Goal: Transaction & Acquisition: Purchase product/service

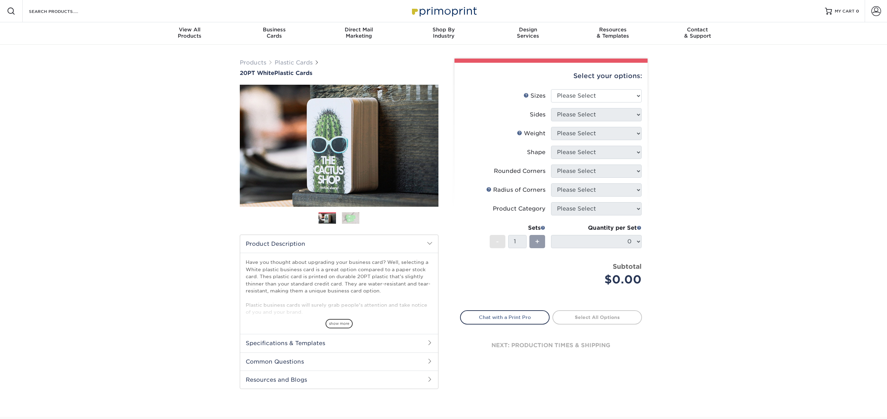
select select "2.12x3.38"
click at [551, 89] on select "Please Select 2" x 3.5" 2" x 8" 2.12" x 3.375" 2.5" x 2.5" 4.25" x 6"" at bounding box center [596, 95] width 91 height 13
click at [621, 114] on select "Please Select Print Both Sides Print Front Only" at bounding box center [596, 114] width 91 height 13
select select "13abbda7-1d64-4f25-8bb2-c179b224825d"
click at [551, 108] on select "Please Select Print Both Sides Print Front Only" at bounding box center [596, 114] width 91 height 13
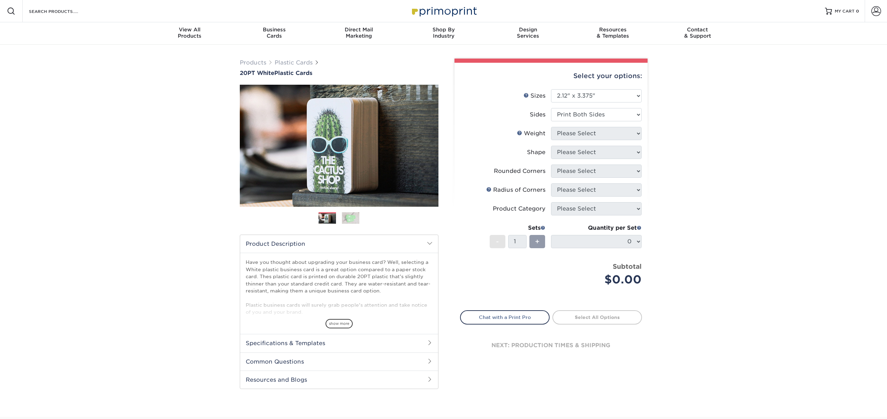
click at [621, 130] on form "Sizes Help Sizes Please Select 2" x 3.5" 2" x 8" 2.12" x 3.375" 2.5" x 2.5" 4.2…" at bounding box center [551, 195] width 182 height 213
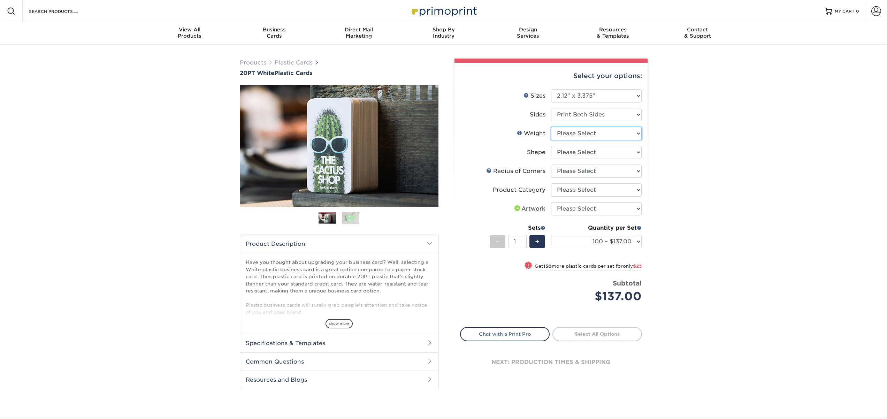
click at [596, 133] on select "Please Select 20PT White Plastic" at bounding box center [596, 133] width 91 height 13
select select "20PT White Plastic"
click at [551, 127] on select "Please Select 20PT White Plastic" at bounding box center [596, 133] width 91 height 13
select select "-1"
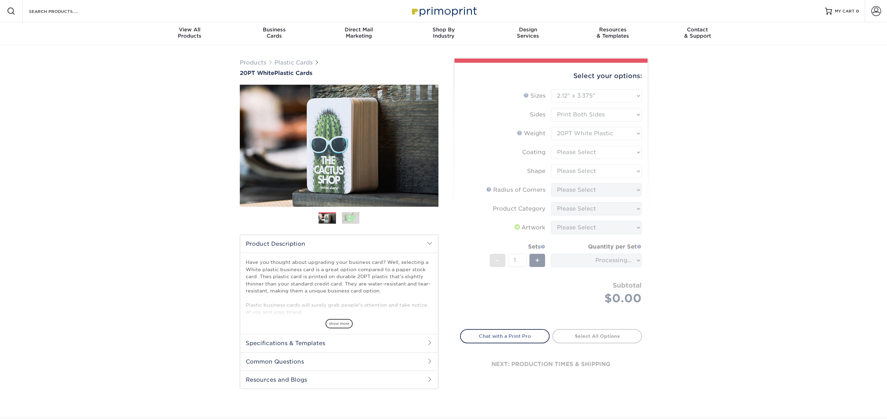
click at [619, 149] on form "Sizes Help Sizes Please Select 2" x 3.5" 2" x 8" 2.12" x 3.375" 2.5" x 2.5" 4.2…" at bounding box center [551, 205] width 182 height 232
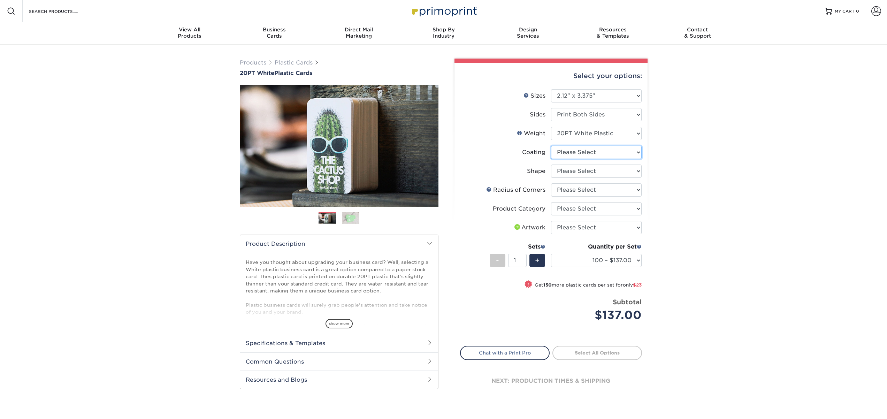
click at [621, 153] on select at bounding box center [596, 152] width 91 height 13
click at [615, 147] on select at bounding box center [596, 152] width 91 height 13
select select "3e7618de-abca-4bda-9f97-8b9129e913d8"
click at [551, 146] on select at bounding box center [596, 152] width 91 height 13
select select "-1"
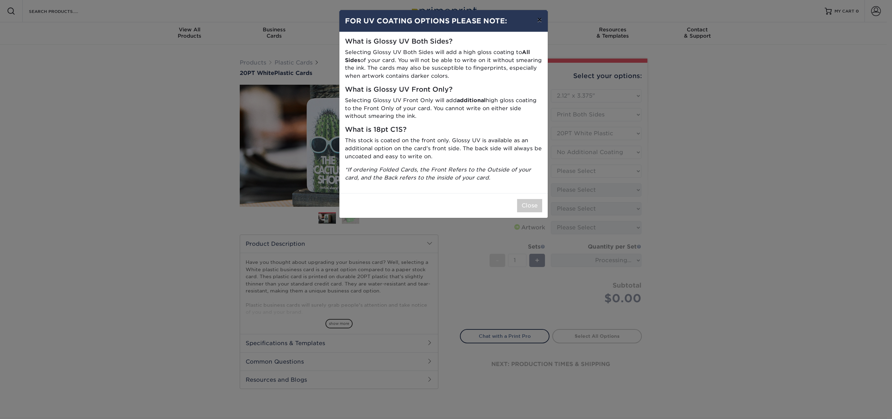
click at [538, 19] on button "×" at bounding box center [539, 20] width 16 height 20
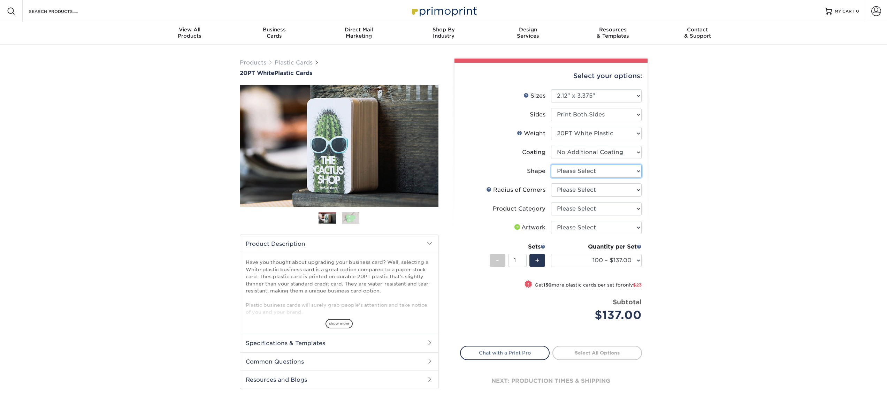
click at [606, 176] on select "Please Select Standard" at bounding box center [596, 170] width 91 height 13
select select "standard"
click at [551, 164] on select "Please Select Standard" at bounding box center [596, 170] width 91 height 13
select select "-1"
click at [593, 192] on select "Please Select Rounded 1/8" Rounded 1/4"" at bounding box center [596, 189] width 91 height 13
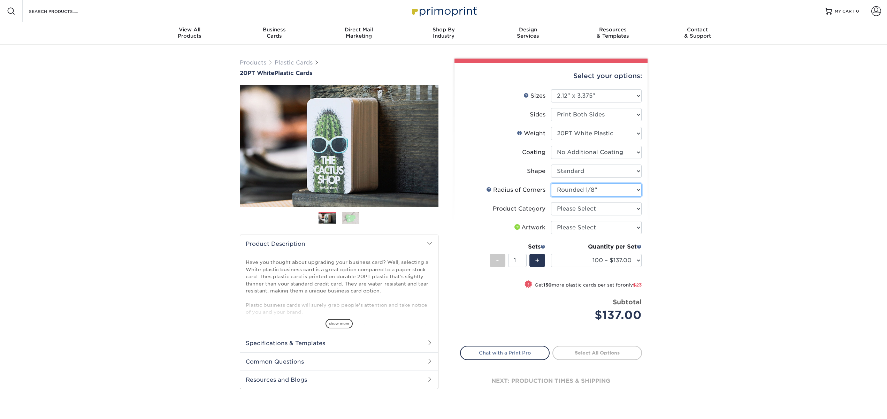
click at [551, 183] on select "Please Select Rounded 1/8" Rounded 1/4"" at bounding box center [596, 189] width 91 height 13
click at [603, 190] on select "Please Select Rounded 1/8" Rounded 1/4"" at bounding box center [596, 189] width 91 height 13
select select "479fbfe7-6a0c-4895-8c9a-81739b7486c9"
click at [551, 183] on select "Please Select Rounded 1/8" Rounded 1/4"" at bounding box center [596, 189] width 91 height 13
click at [588, 209] on select "Please Select Business Cards" at bounding box center [596, 208] width 91 height 13
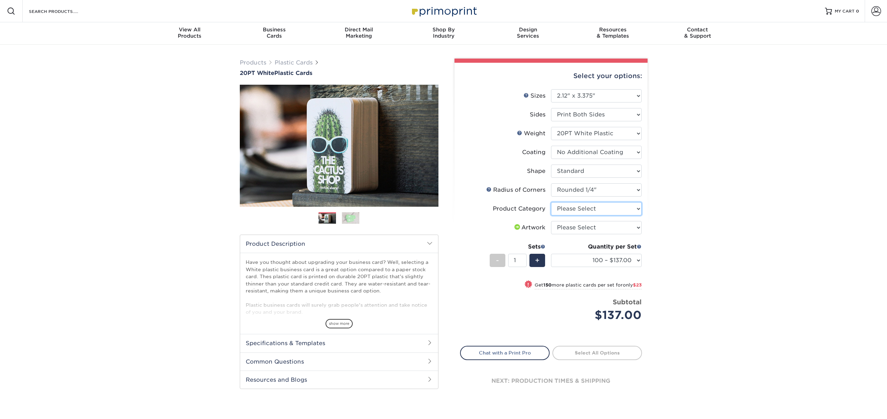
select select "3b5148f1-0588-4f88-a218-97bcfdce65c1"
click at [551, 202] on select "Please Select Business Cards" at bounding box center [596, 208] width 91 height 13
click at [633, 224] on select "Please Select I will upload files I need a design - $100" at bounding box center [596, 227] width 91 height 13
select select "upload"
click at [551, 221] on select "Please Select I will upload files I need a design - $100" at bounding box center [596, 227] width 91 height 13
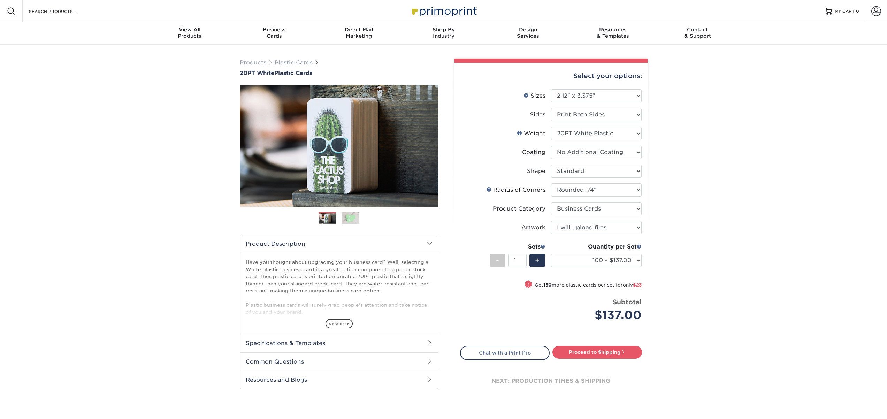
click at [700, 225] on div "Products Plastic Cards 20PT White Plastic Cards Previous Next and" at bounding box center [443, 236] width 887 height 382
click at [626, 258] on select "100 – $137.00 250 – $160.00 500 – $195.00 1000 – $226.00 2500 – $540.00 5000 – …" at bounding box center [596, 260] width 91 height 13
select select "1000 – $226.00"
click at [551, 254] on select "100 – $137.00 250 – $160.00 500 – $195.00 1000 – $226.00 2500 – $540.00 5000 – …" at bounding box center [596, 260] width 91 height 13
click at [691, 287] on div "Products Plastic Cards 20PT White Plastic Cards Previous Next and" at bounding box center [443, 236] width 887 height 382
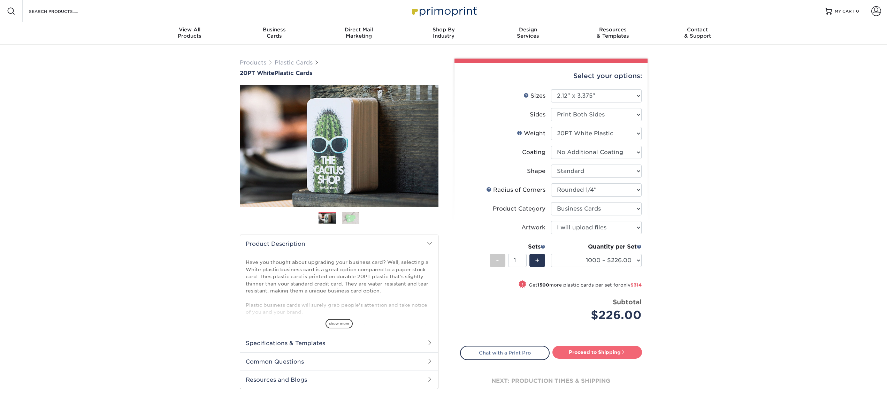
click at [601, 353] on link "Proceed to Shipping" at bounding box center [597, 352] width 90 height 13
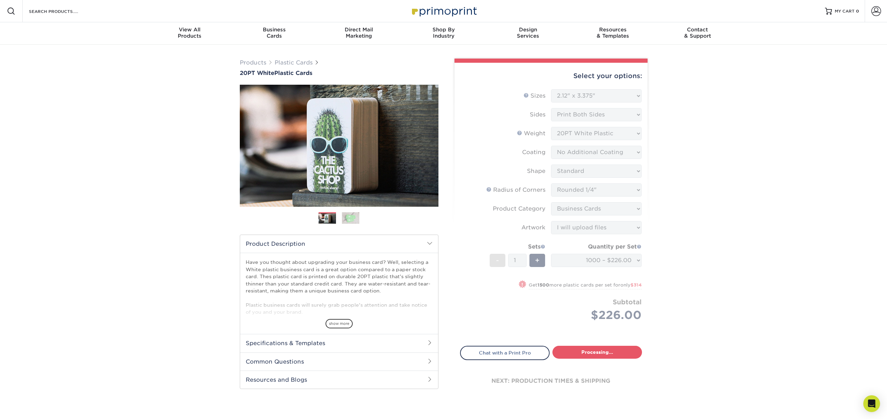
select select "4d9d58e0-cc42-418f-87cf-fbea6e2d5088"
